Goal: Find contact information: Find contact information

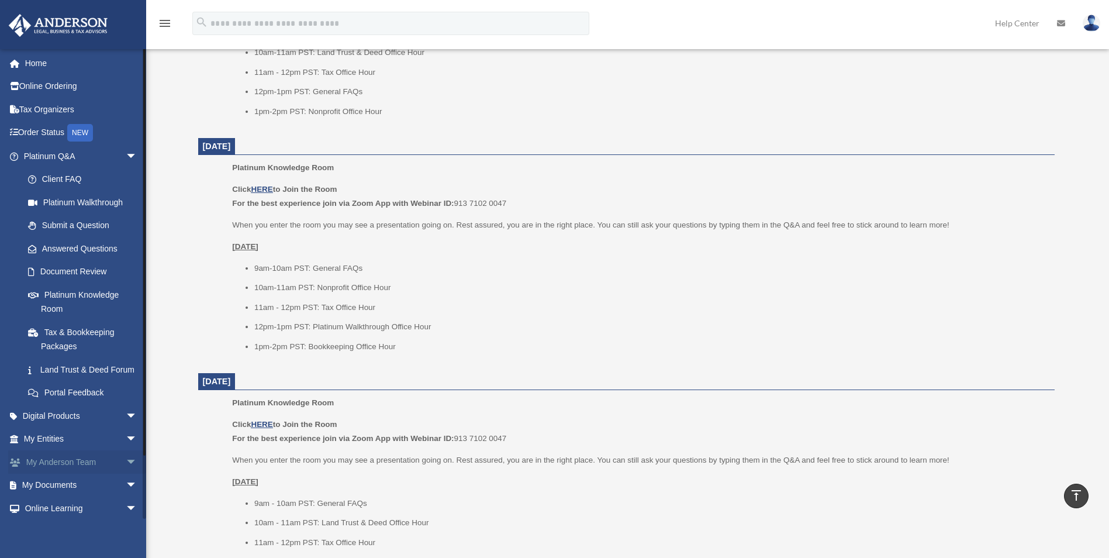
click at [126, 469] on span "arrow_drop_down" at bounding box center [137, 462] width 23 height 24
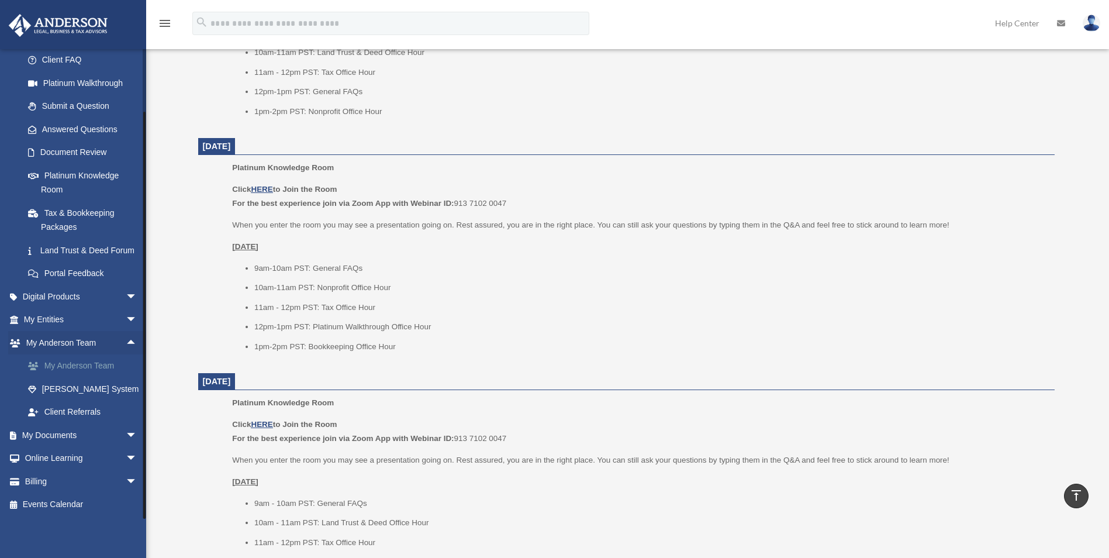
scroll to position [134, 0]
click at [67, 361] on link "My Anderson Team" at bounding box center [85, 365] width 139 height 23
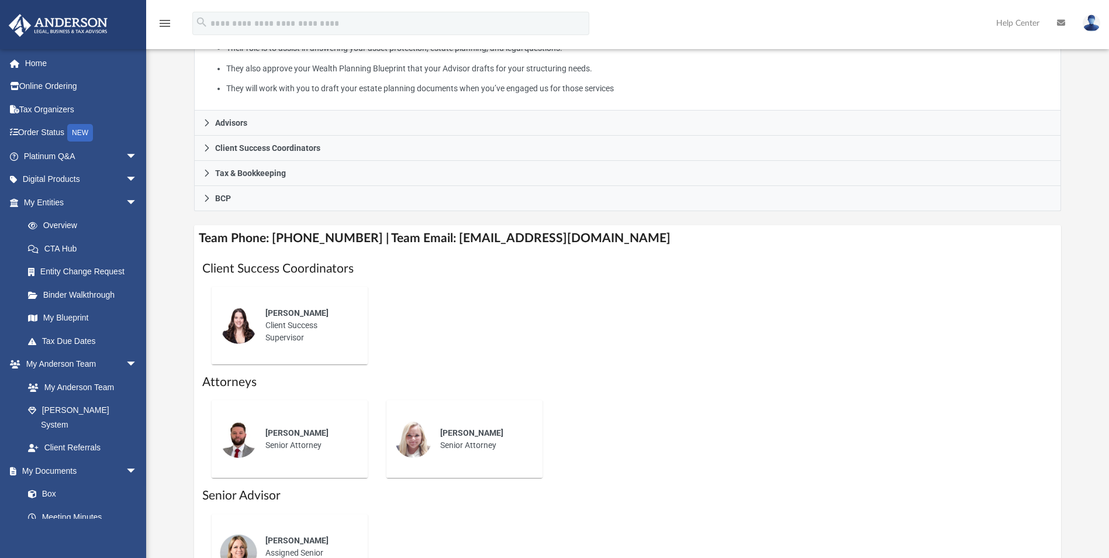
scroll to position [292, 0]
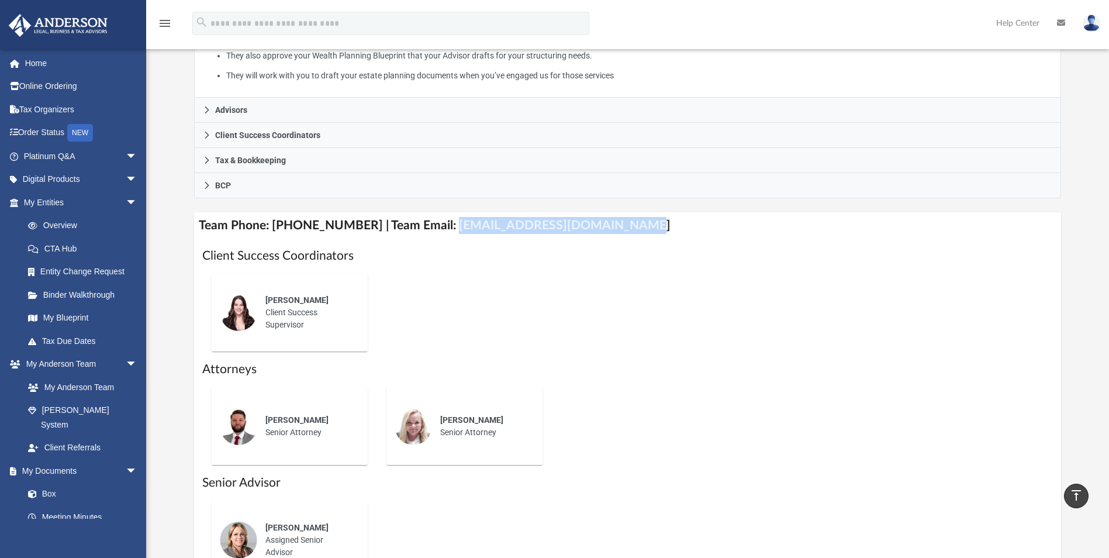
drag, startPoint x: 436, startPoint y: 227, endPoint x: 646, endPoint y: 227, distance: 210.5
click at [646, 227] on h4 "Team Phone: [PHONE_NUMBER] | Team Email: [EMAIL_ADDRESS][DOMAIN_NAME]" at bounding box center [627, 225] width 867 height 26
copy h4 "[EMAIL_ADDRESS][DOMAIN_NAME]"
